Goal: Task Accomplishment & Management: Use online tool/utility

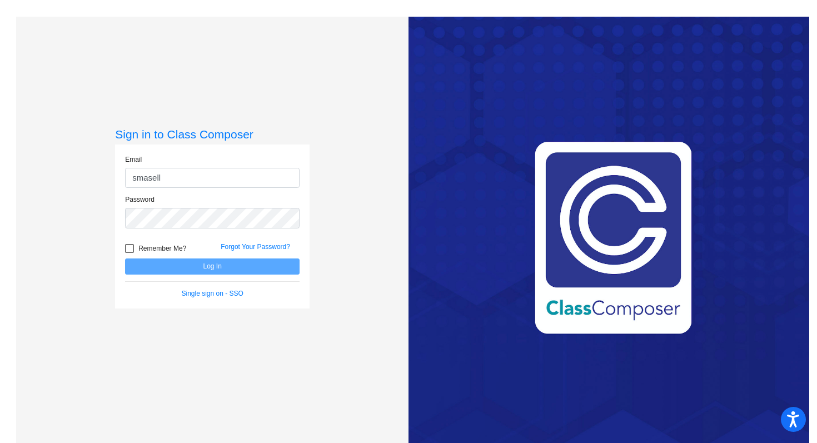
type input "smaselli@lgusd.org"
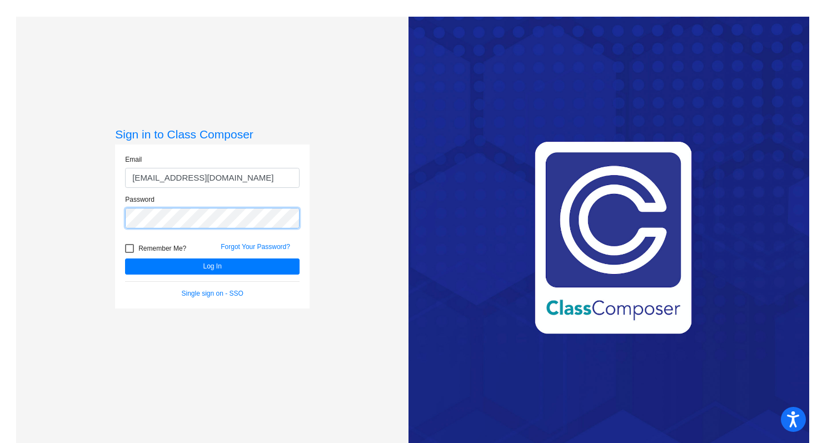
click at [125, 258] on button "Log In" at bounding box center [212, 266] width 174 height 16
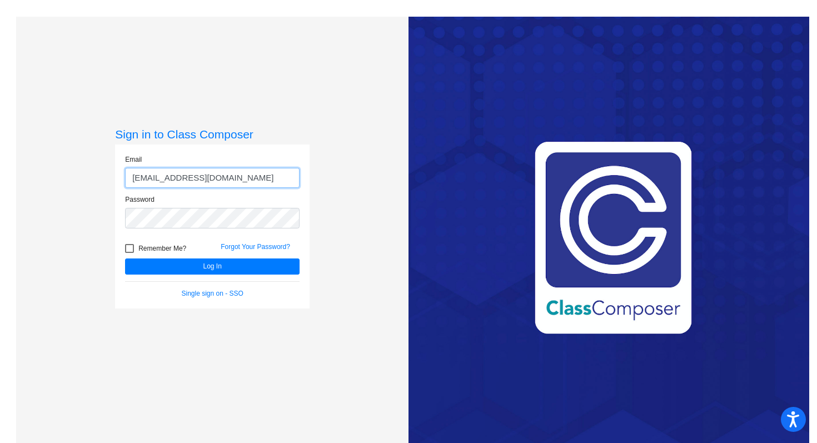
click at [207, 179] on input "smaselli@lgusd.org" at bounding box center [212, 178] width 174 height 21
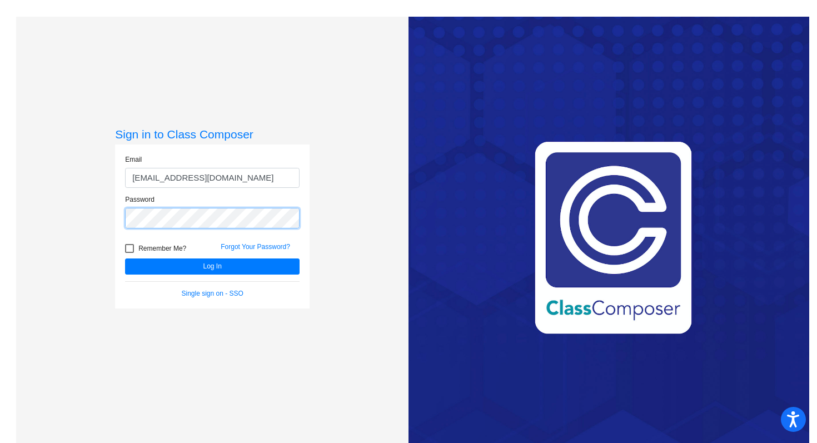
click at [88, 200] on div "Sign in to Class Composer Email smaselli@lgusd.org Password Remember Me? Forgot…" at bounding box center [212, 238] width 392 height 443
click at [125, 258] on button "Log In" at bounding box center [212, 266] width 174 height 16
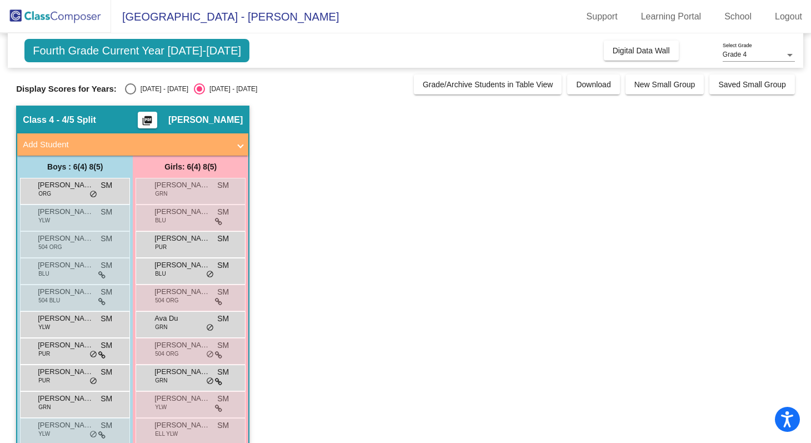
click at [152, 91] on div "2024 - 2025" at bounding box center [162, 89] width 52 height 10
click at [131, 94] on input "2024 - 2025" at bounding box center [130, 94] width 1 height 1
radio input "true"
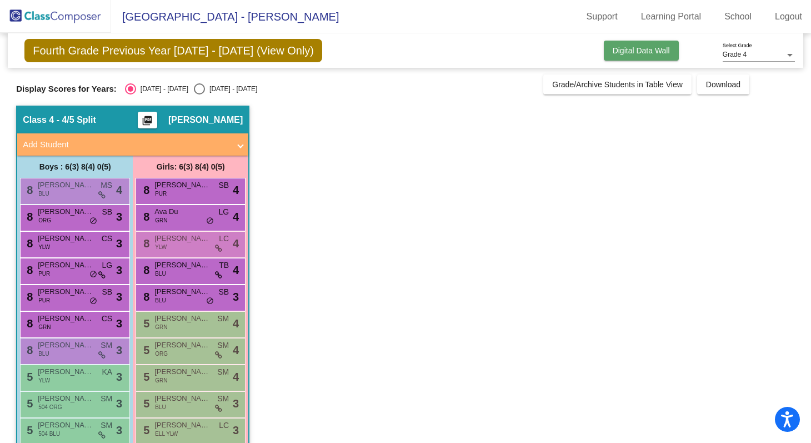
click at [637, 48] on span "Digital Data Wall" at bounding box center [641, 50] width 57 height 9
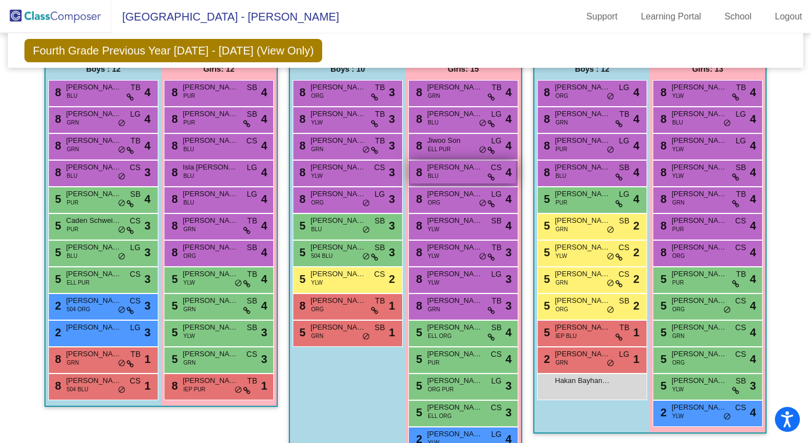
scroll to position [254, 0]
